Goal: Transaction & Acquisition: Purchase product/service

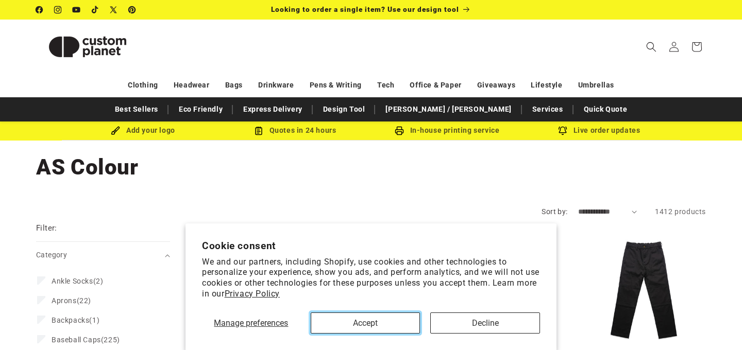
click at [374, 326] on button "Accept" at bounding box center [366, 323] width 110 height 21
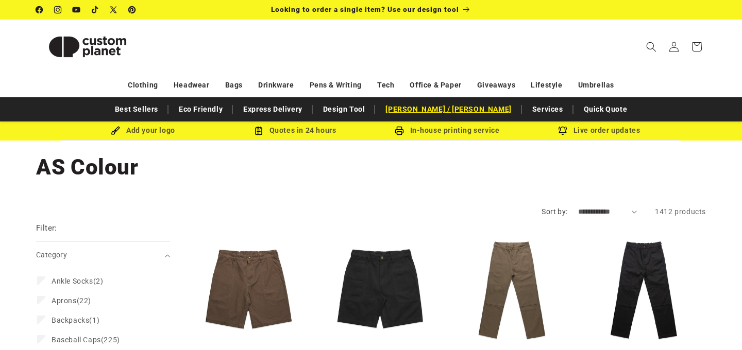
click at [434, 110] on link "[PERSON_NAME] / [PERSON_NAME]" at bounding box center [448, 109] width 136 height 18
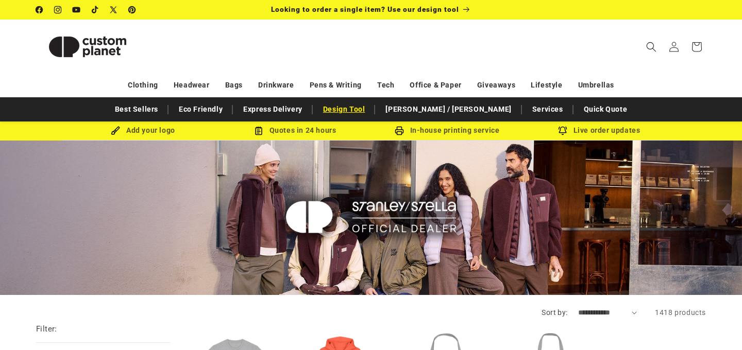
click at [370, 112] on link "Design Tool" at bounding box center [344, 109] width 53 height 18
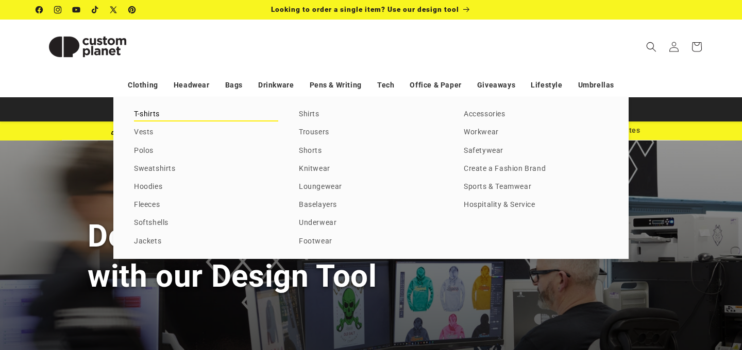
click at [143, 119] on link "T-shirts" at bounding box center [206, 115] width 144 height 14
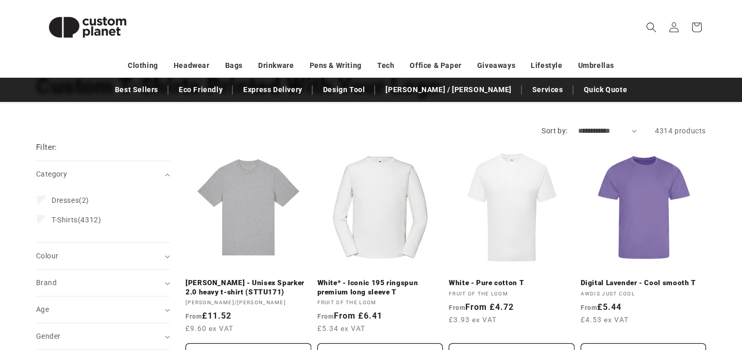
scroll to position [84, 0]
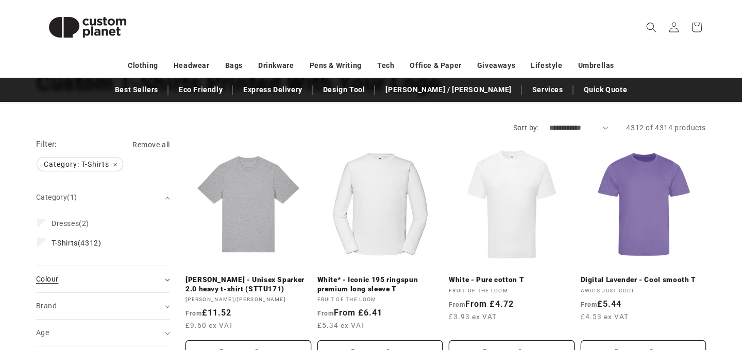
click at [165, 280] on icon "Colour (0 selected)" at bounding box center [167, 280] width 5 height 3
click at [166, 306] on icon "Brand (0 selected)" at bounding box center [167, 307] width 5 height 3
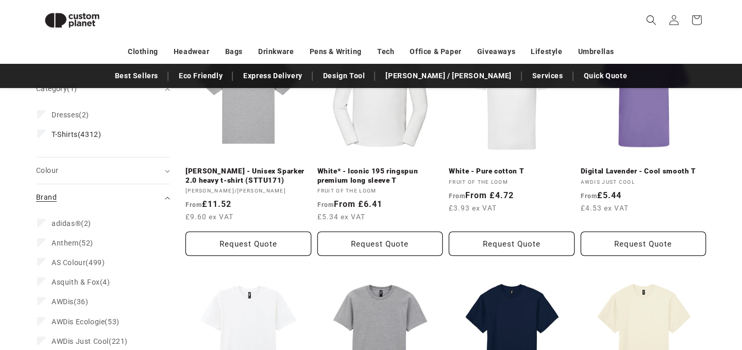
scroll to position [178, 0]
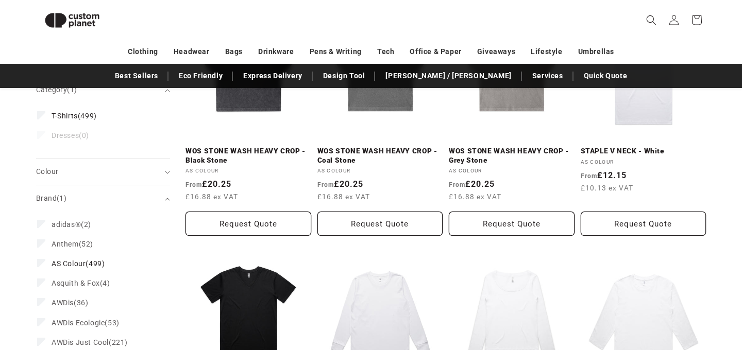
scroll to position [200, 0]
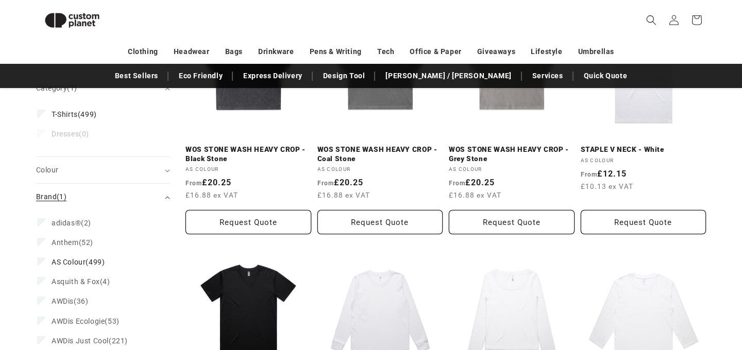
click at [165, 202] on summary "Brand (1)" at bounding box center [103, 197] width 134 height 26
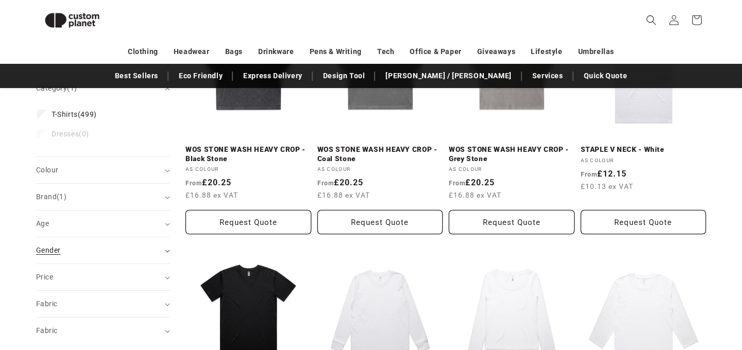
click at [166, 253] on summary "Gender (0)" at bounding box center [103, 251] width 134 height 26
click at [40, 299] on li "[DEMOGRAPHIC_DATA] (0) [DEMOGRAPHIC_DATA] (0 products)" at bounding box center [100, 296] width 126 height 20
click at [48, 252] on span "Gender (0)" at bounding box center [48, 250] width 24 height 8
click at [114, 220] on div "Age (0)" at bounding box center [98, 223] width 125 height 11
click at [151, 224] on div "Age (0)" at bounding box center [98, 223] width 125 height 11
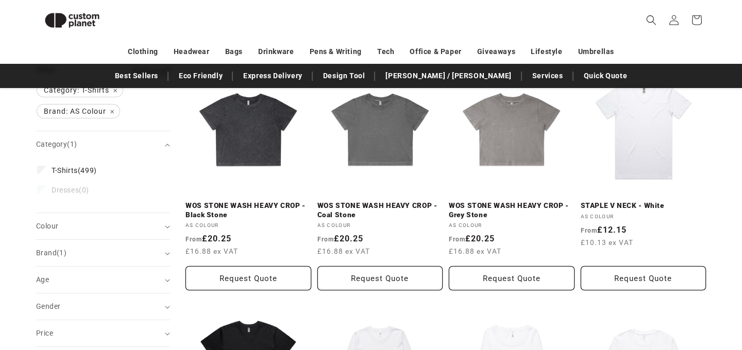
scroll to position [144, 0]
click at [164, 224] on summary "Colour (0)" at bounding box center [103, 227] width 134 height 26
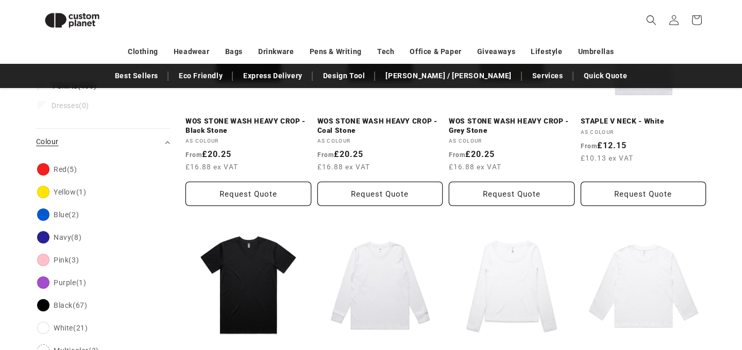
scroll to position [249, 0]
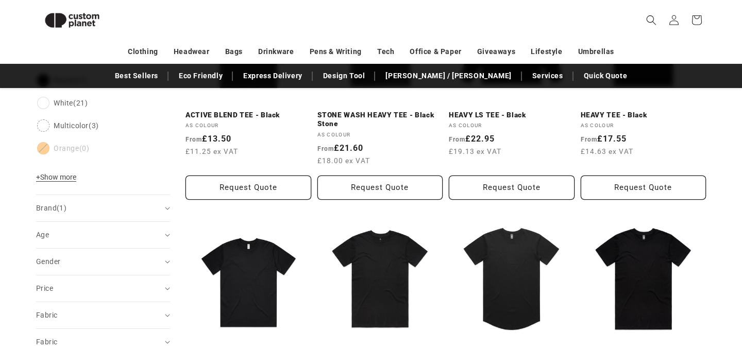
scroll to position [484, 0]
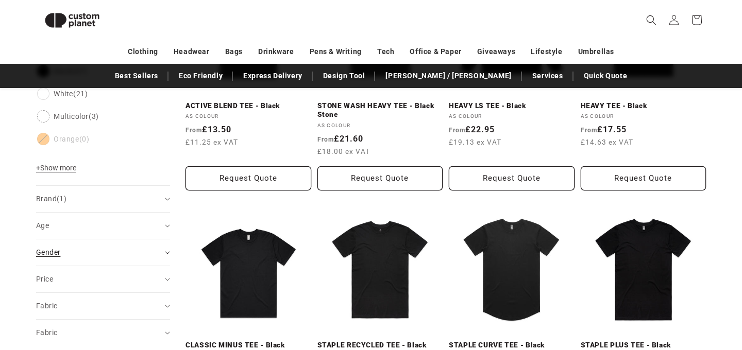
click at [167, 258] on summary "Gender (0)" at bounding box center [103, 253] width 134 height 26
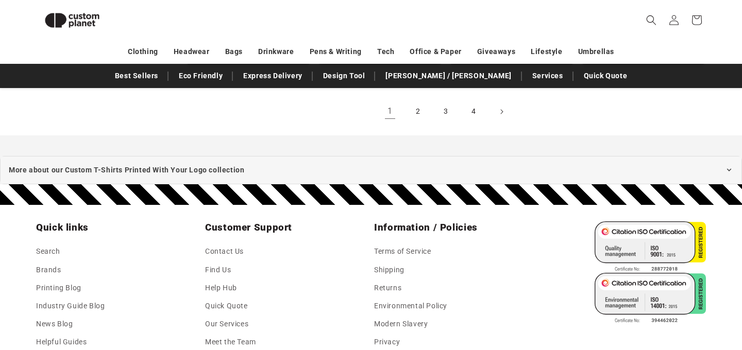
scroll to position [1308, 0]
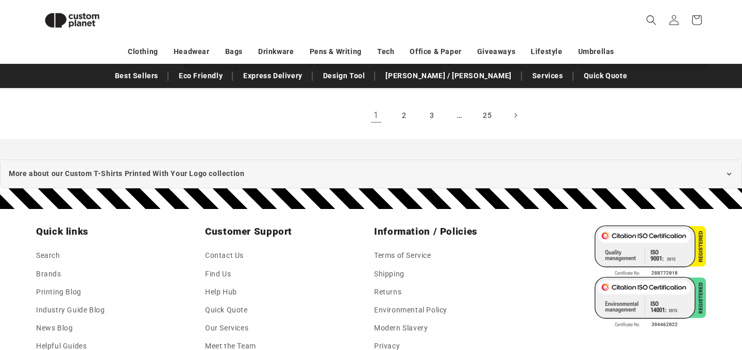
scroll to position [249, 0]
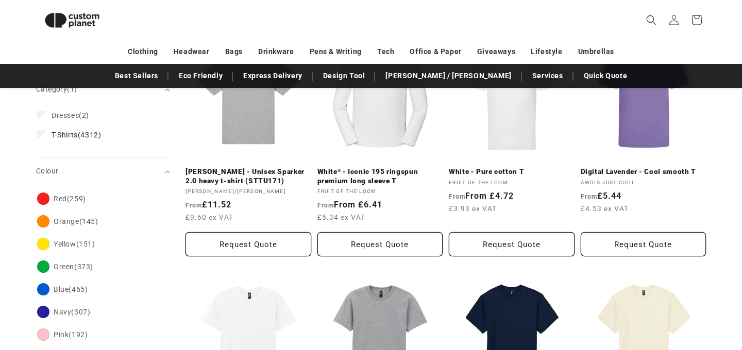
scroll to position [84, 0]
